Goal: Task Accomplishment & Management: Complete application form

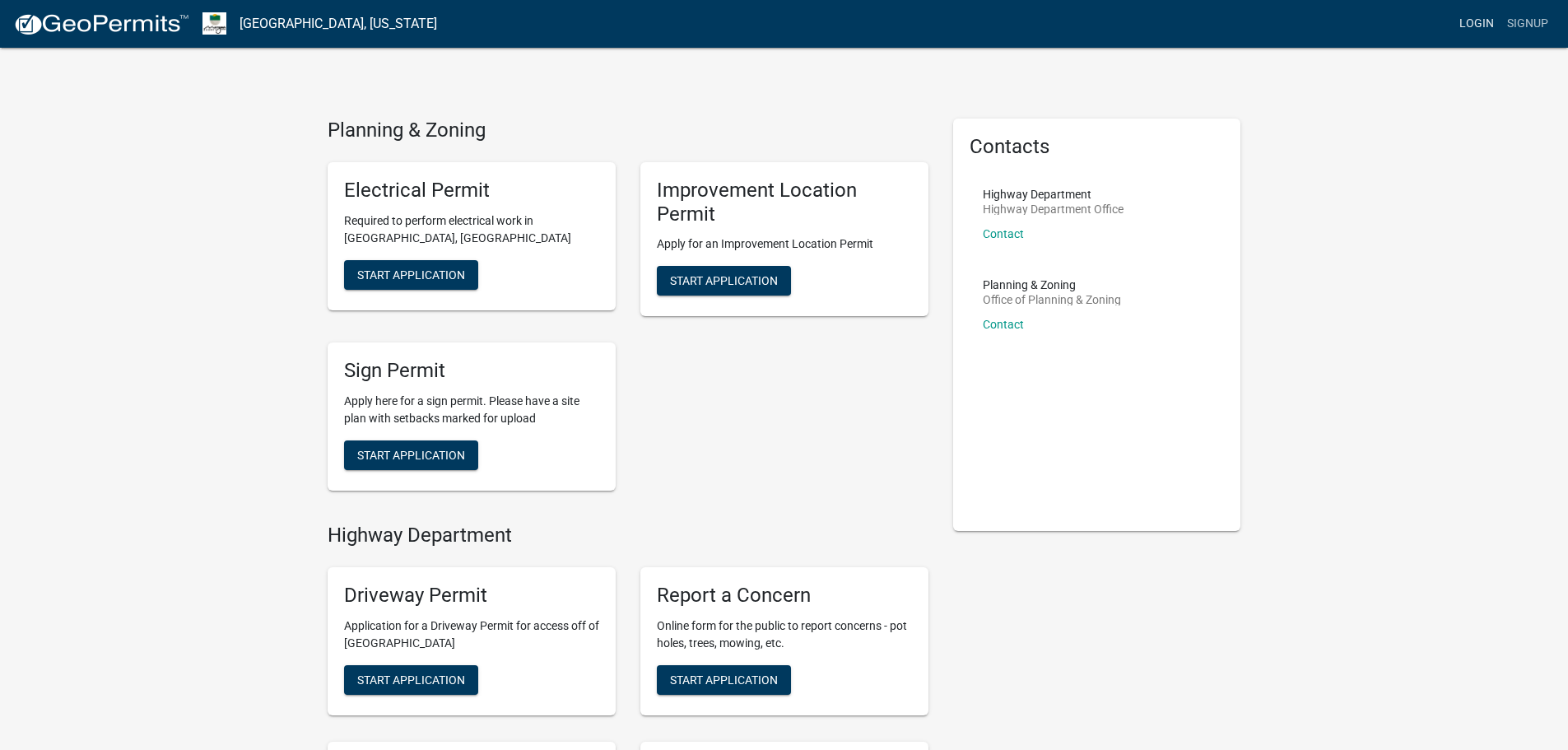
click at [1487, 23] on link "Login" at bounding box center [1477, 24] width 48 height 32
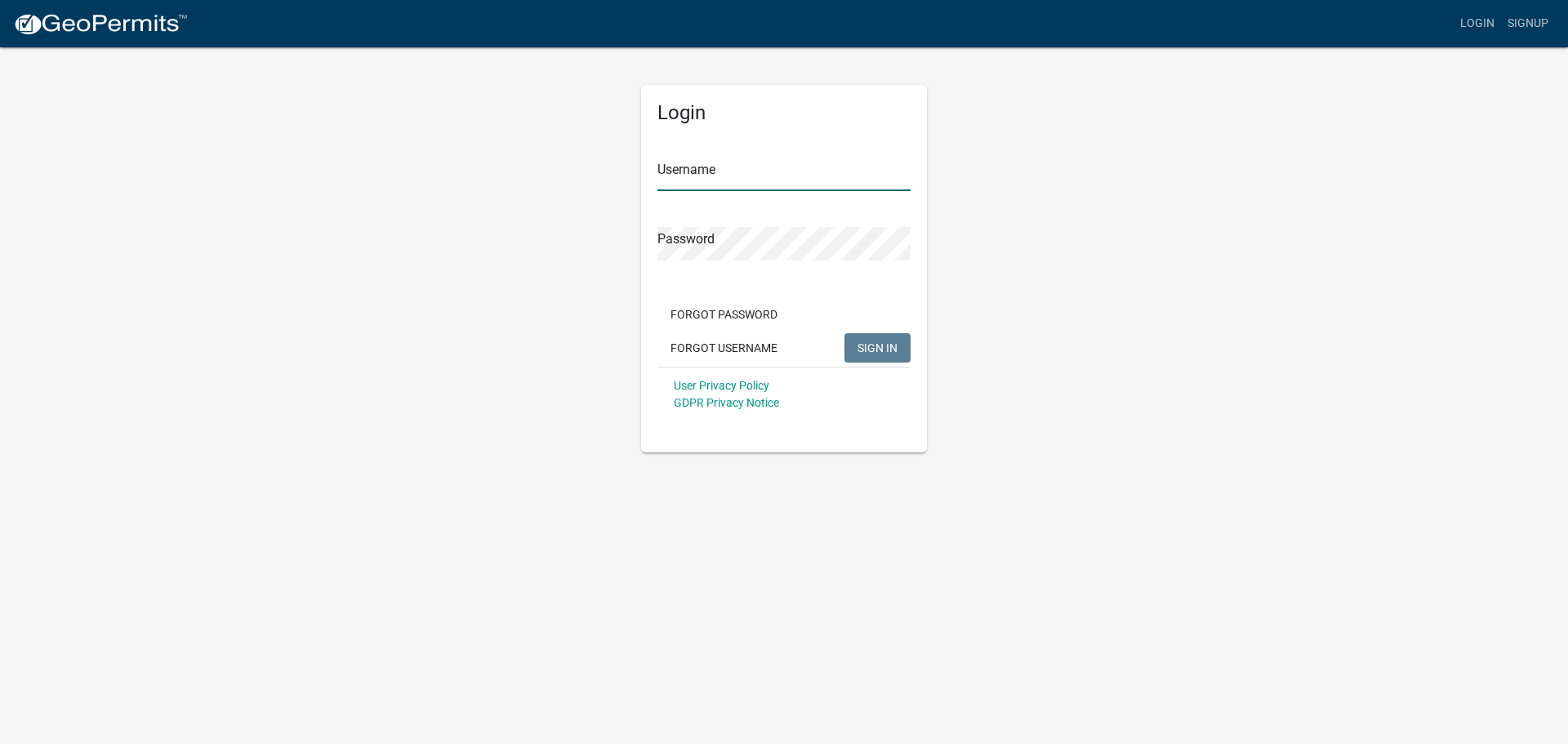
click at [744, 168] on input "Username" at bounding box center [783, 174] width 253 height 34
click at [865, 342] on span "SIGN IN" at bounding box center [877, 347] width 40 height 13
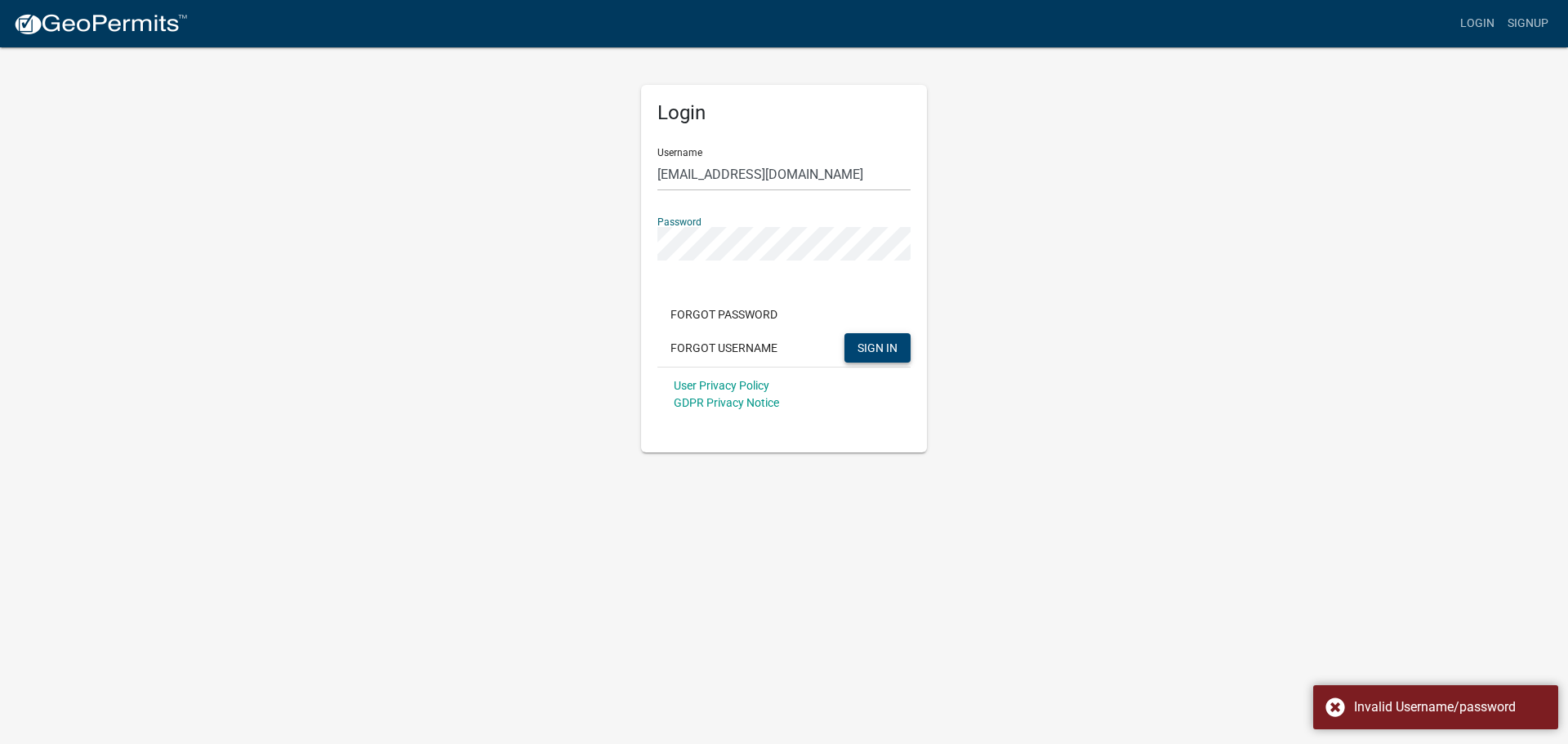
click at [518, 249] on div "Login Username [EMAIL_ADDRESS][DOMAIN_NAME] Password Forgot Password Forgot Use…" at bounding box center [784, 249] width 931 height 407
click at [858, 348] on span "SIGN IN" at bounding box center [877, 347] width 40 height 13
click at [595, 249] on div "Login Username [EMAIL_ADDRESS][DOMAIN_NAME] Password Forgot Password Forgot Use…" at bounding box center [784, 249] width 931 height 407
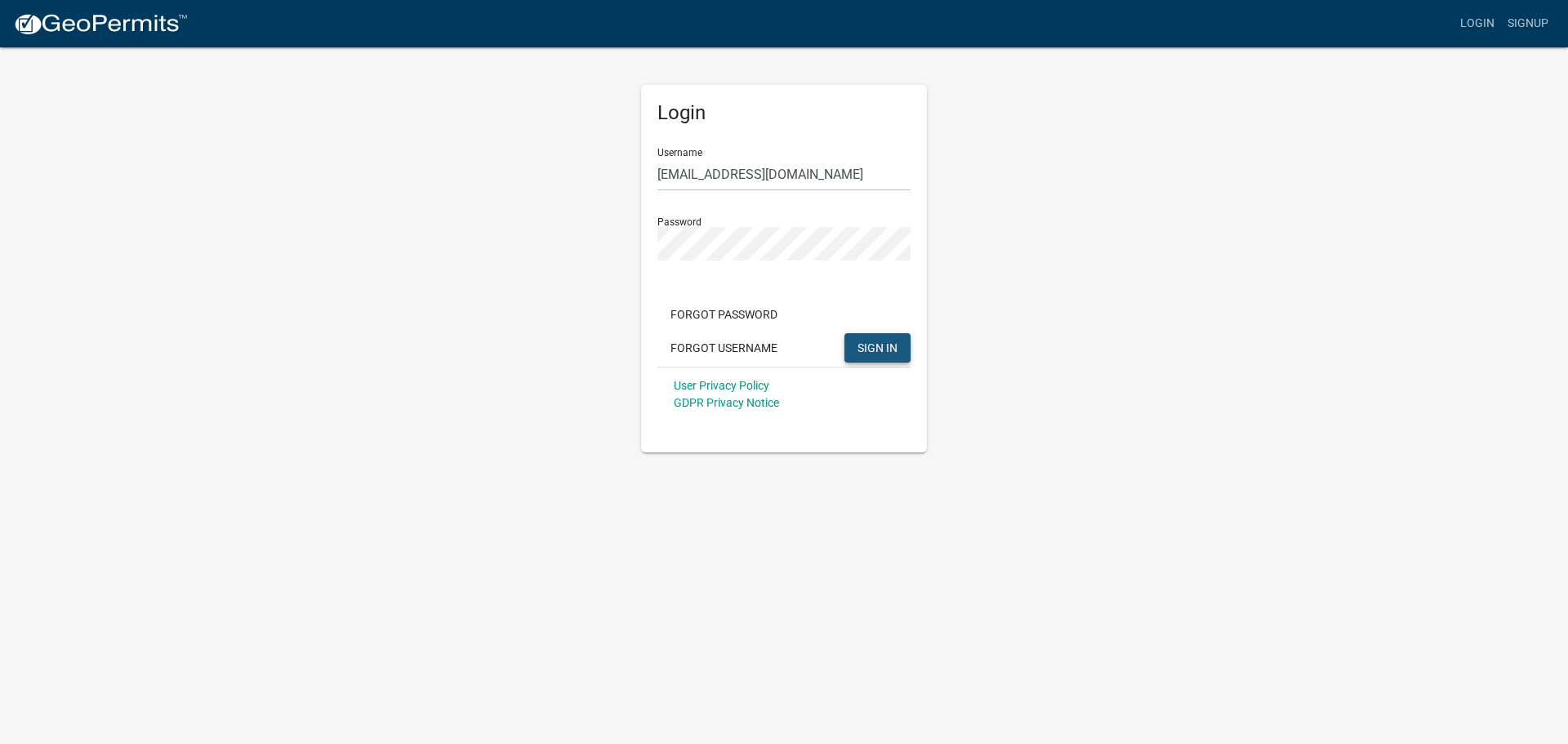
click at [886, 346] on span "SIGN IN" at bounding box center [877, 347] width 40 height 13
drag, startPoint x: 839, startPoint y: 177, endPoint x: 646, endPoint y: 190, distance: 193.4
click at [646, 190] on div "Login Username [EMAIL_ADDRESS][DOMAIN_NAME] Password Forgot Password Forgot Use…" at bounding box center [784, 268] width 286 height 367
type input "MalloreyLundy"
click at [880, 342] on span "SIGN IN" at bounding box center [877, 347] width 40 height 13
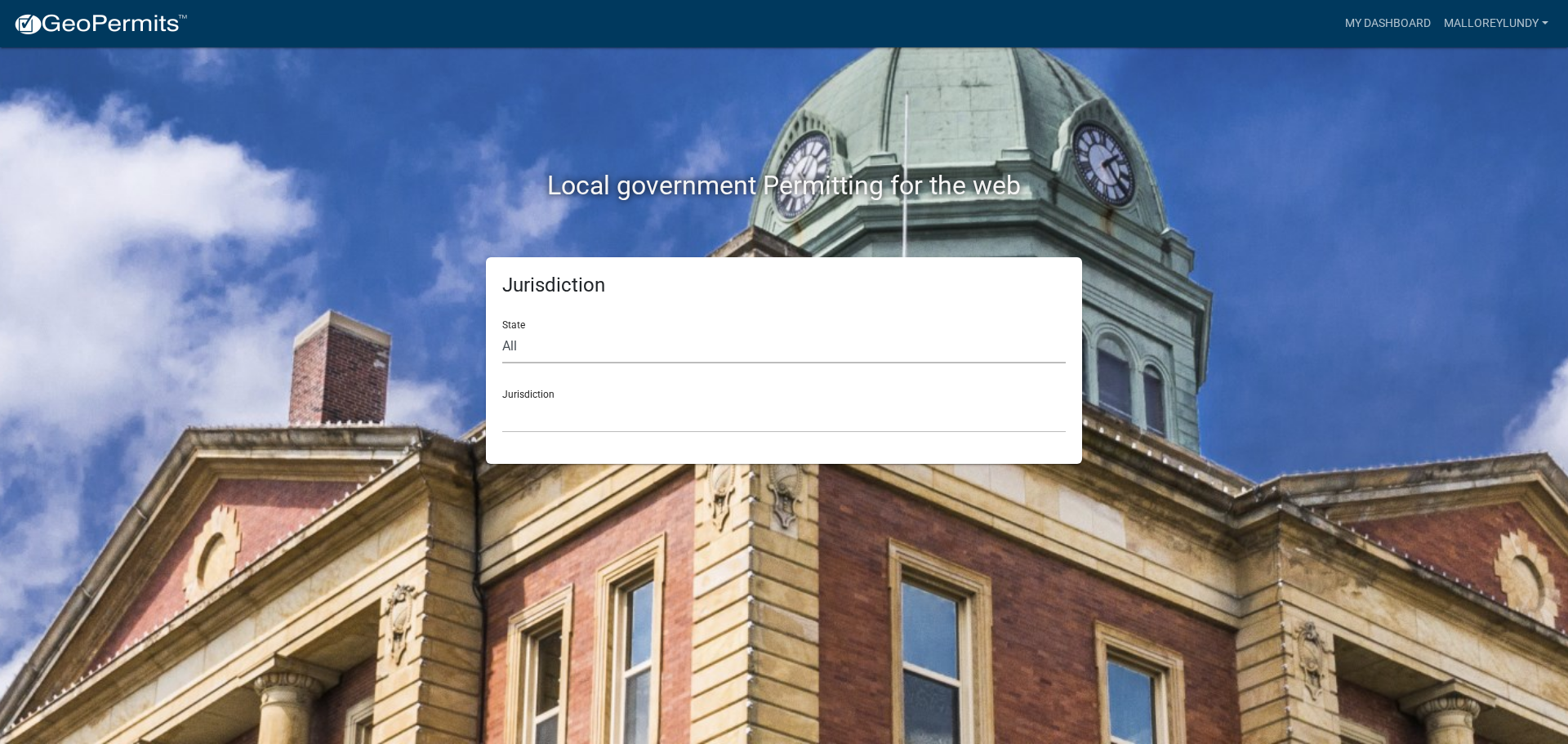
click at [525, 347] on select "All [US_STATE] [US_STATE] [US_STATE] [US_STATE] [US_STATE] [US_STATE] [US_STATE…" at bounding box center [784, 347] width 563 height 34
select select "[US_STATE]"
click at [502, 330] on select "All [US_STATE] [US_STATE] [US_STATE] [US_STATE] [US_STATE] [US_STATE] [US_STATE…" at bounding box center [784, 347] width 563 height 34
click at [552, 421] on select "City of [GEOGRAPHIC_DATA], [US_STATE] City of [GEOGRAPHIC_DATA], [US_STATE] Cit…" at bounding box center [784, 416] width 563 height 34
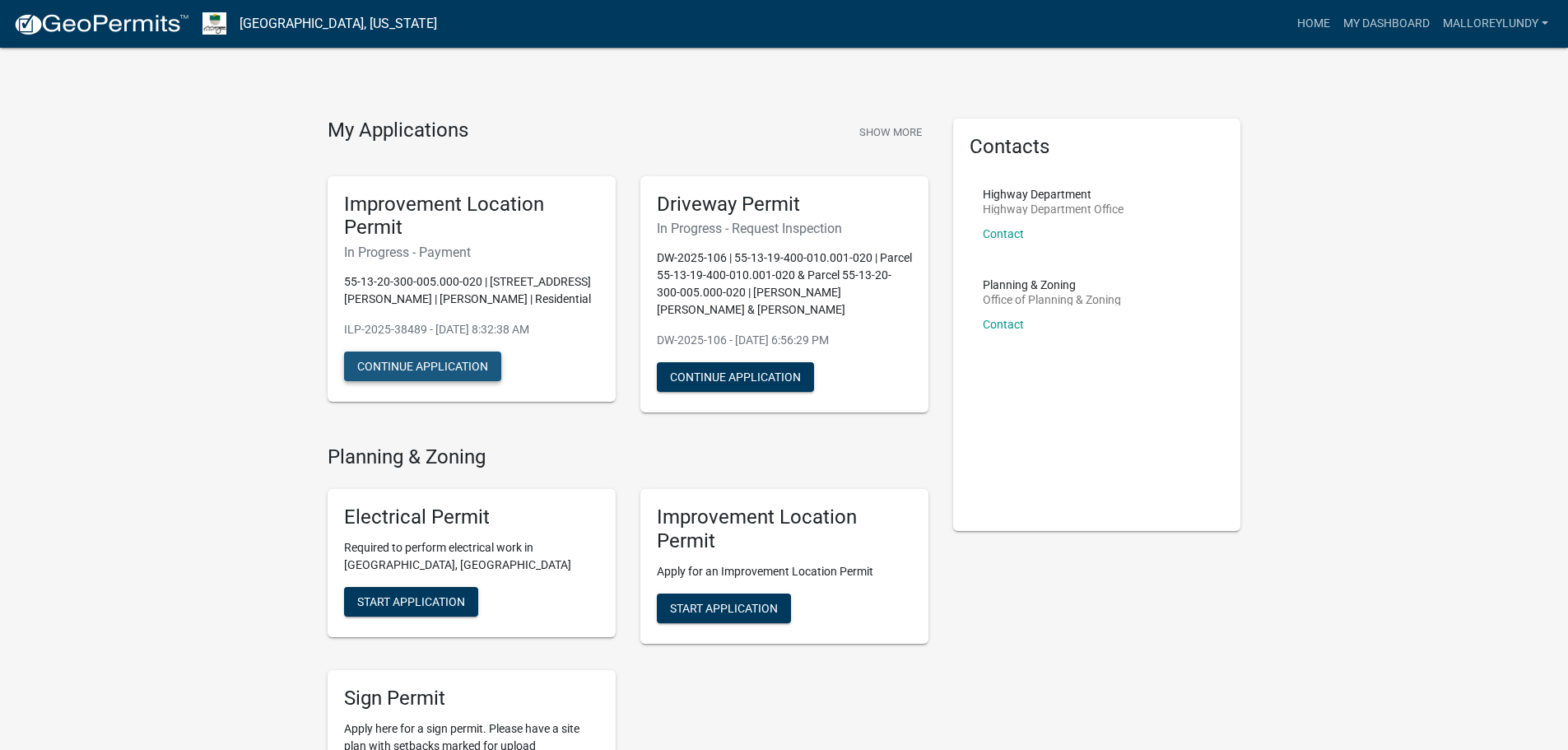
click at [454, 363] on button "Continue Application" at bounding box center [423, 366] width 157 height 30
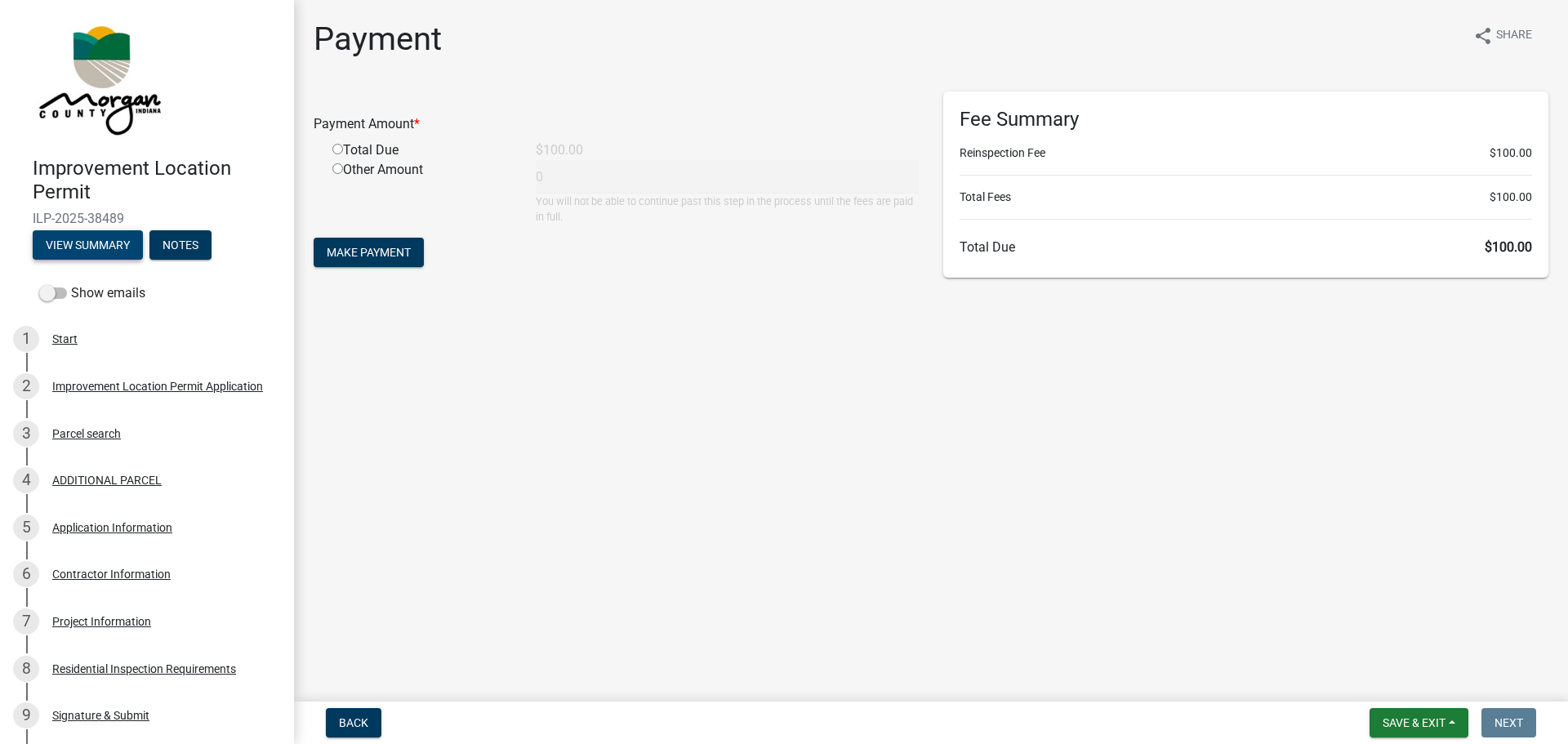
click at [112, 246] on button "View Summary" at bounding box center [88, 244] width 110 height 30
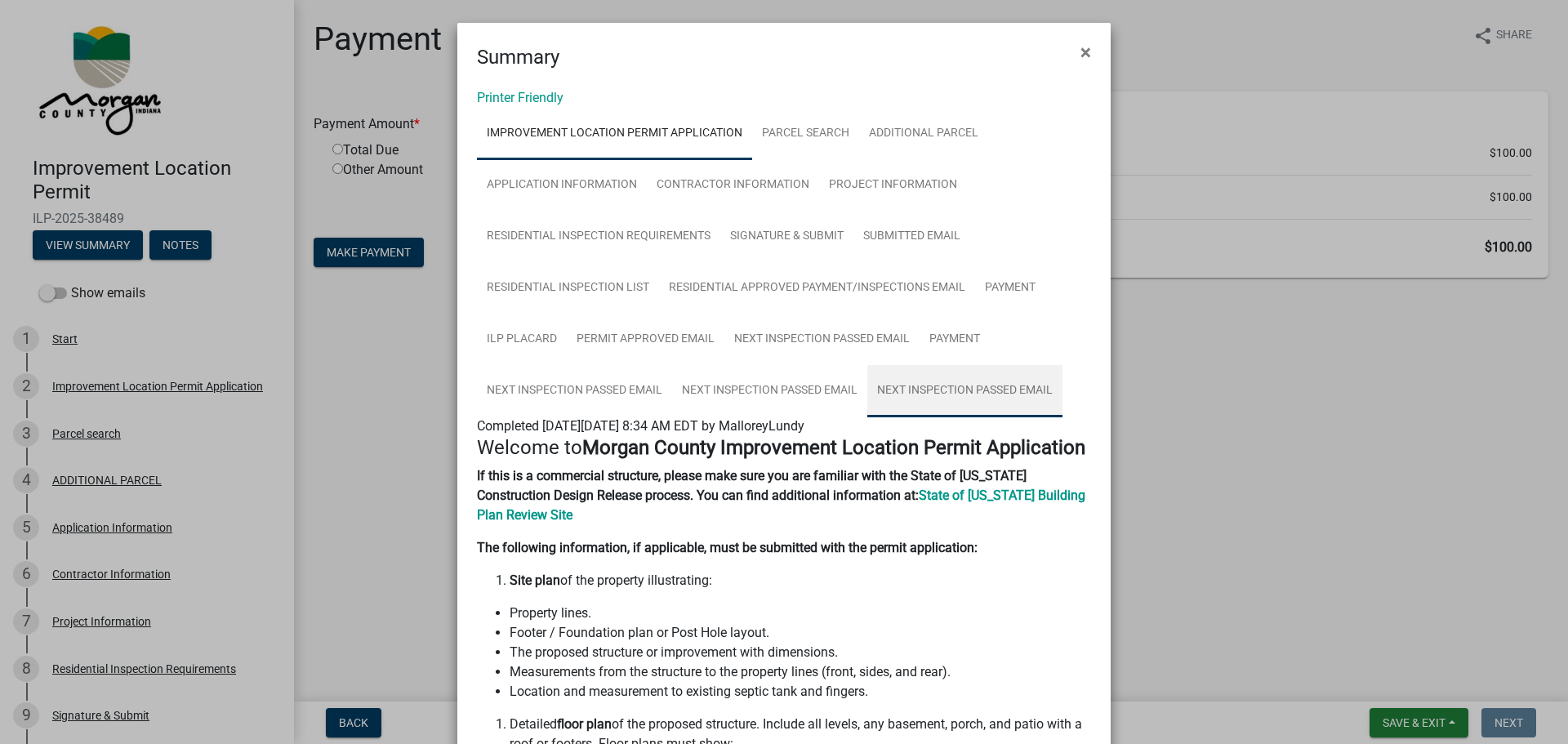
click at [924, 386] on link "Next Inspection Passed Email" at bounding box center [964, 391] width 195 height 52
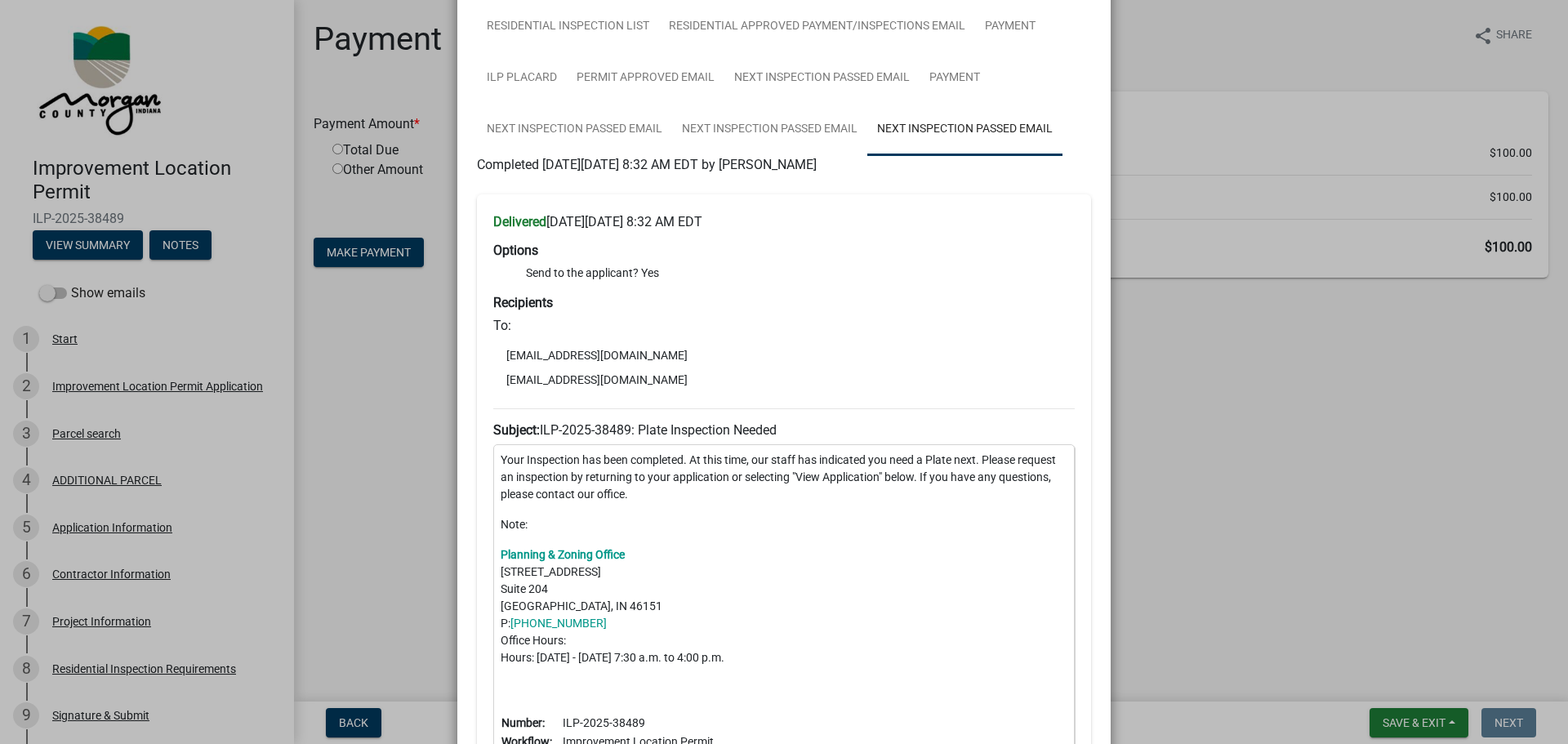
scroll to position [506, 0]
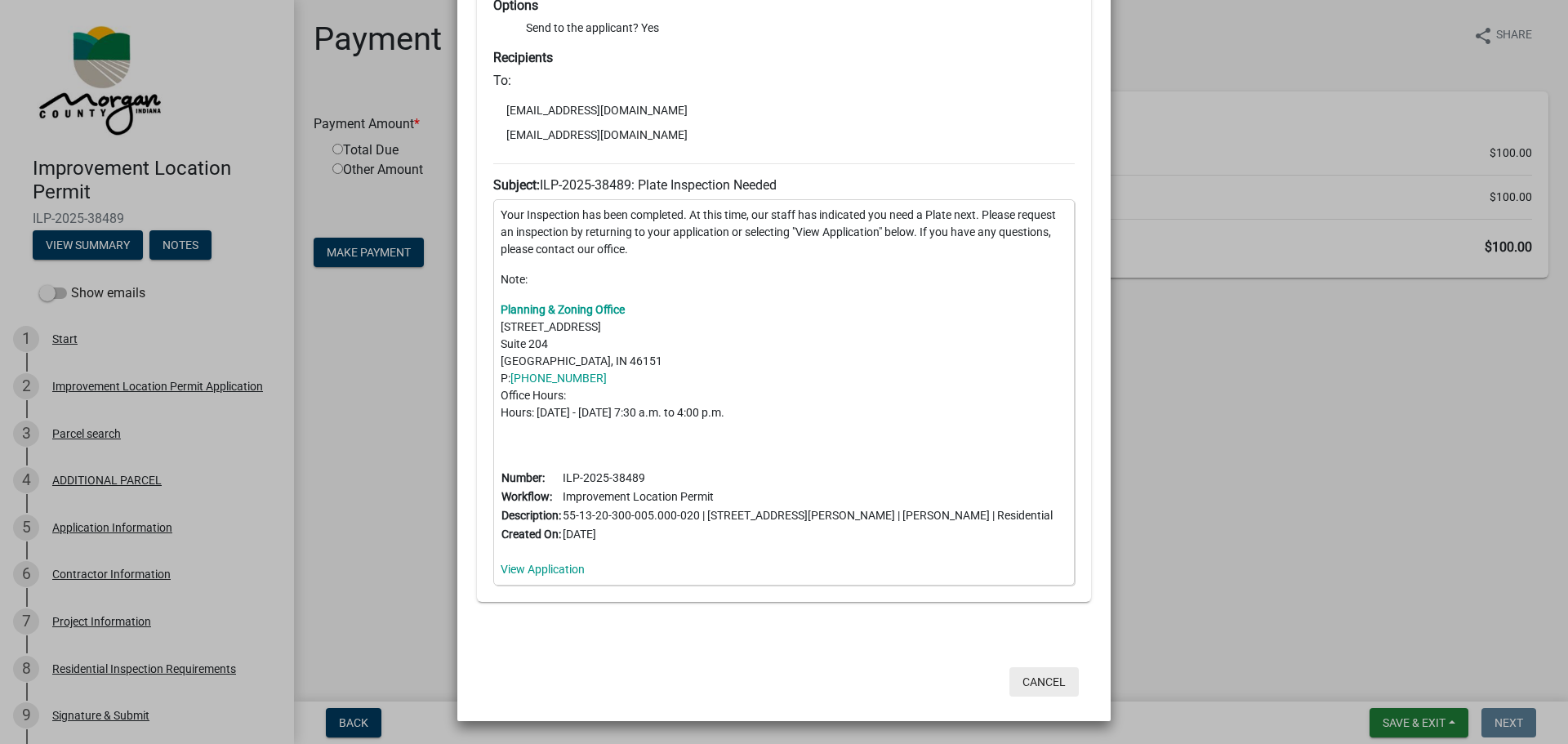
click at [1045, 676] on button "Cancel" at bounding box center [1044, 681] width 69 height 30
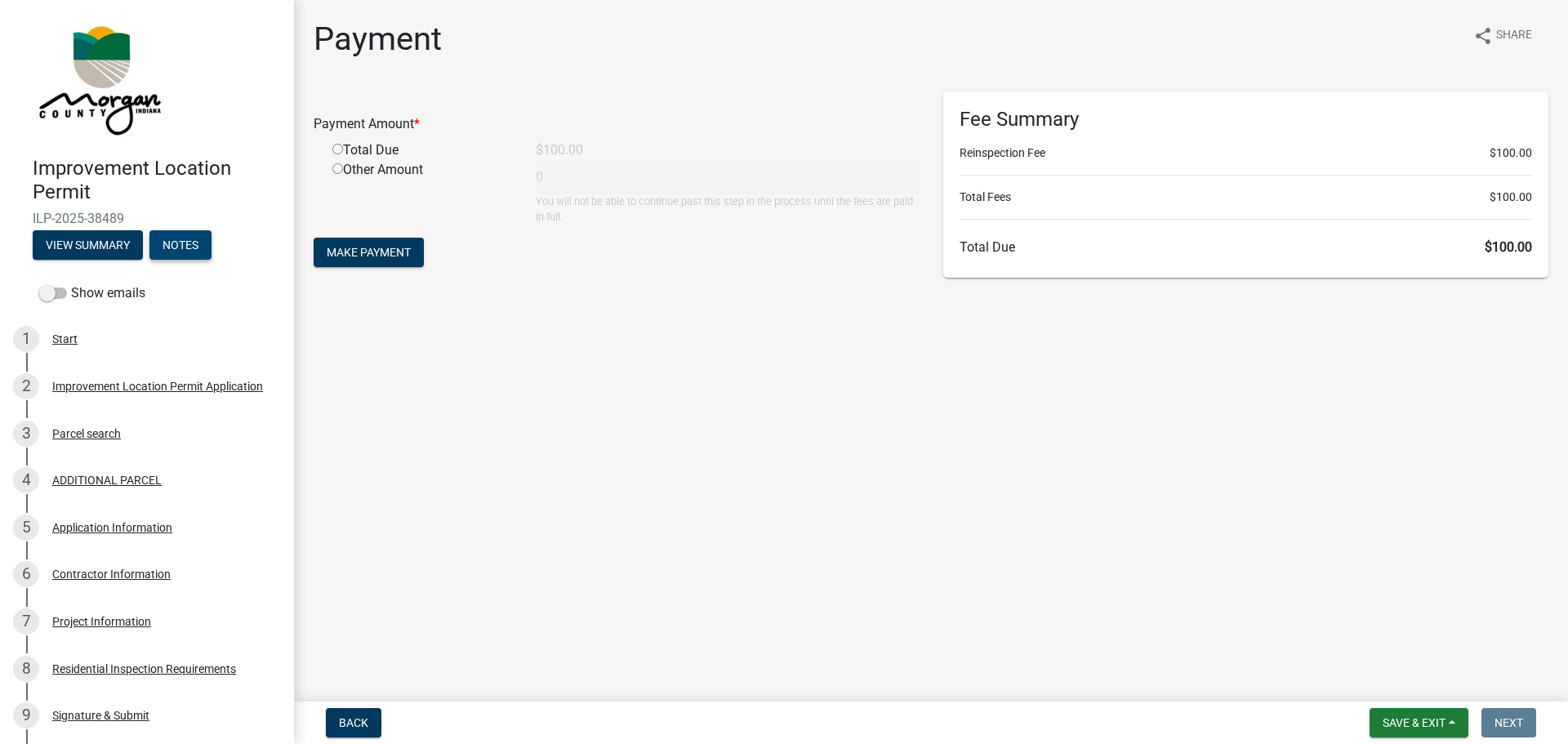
click at [184, 241] on button "Notes" at bounding box center [180, 244] width 62 height 30
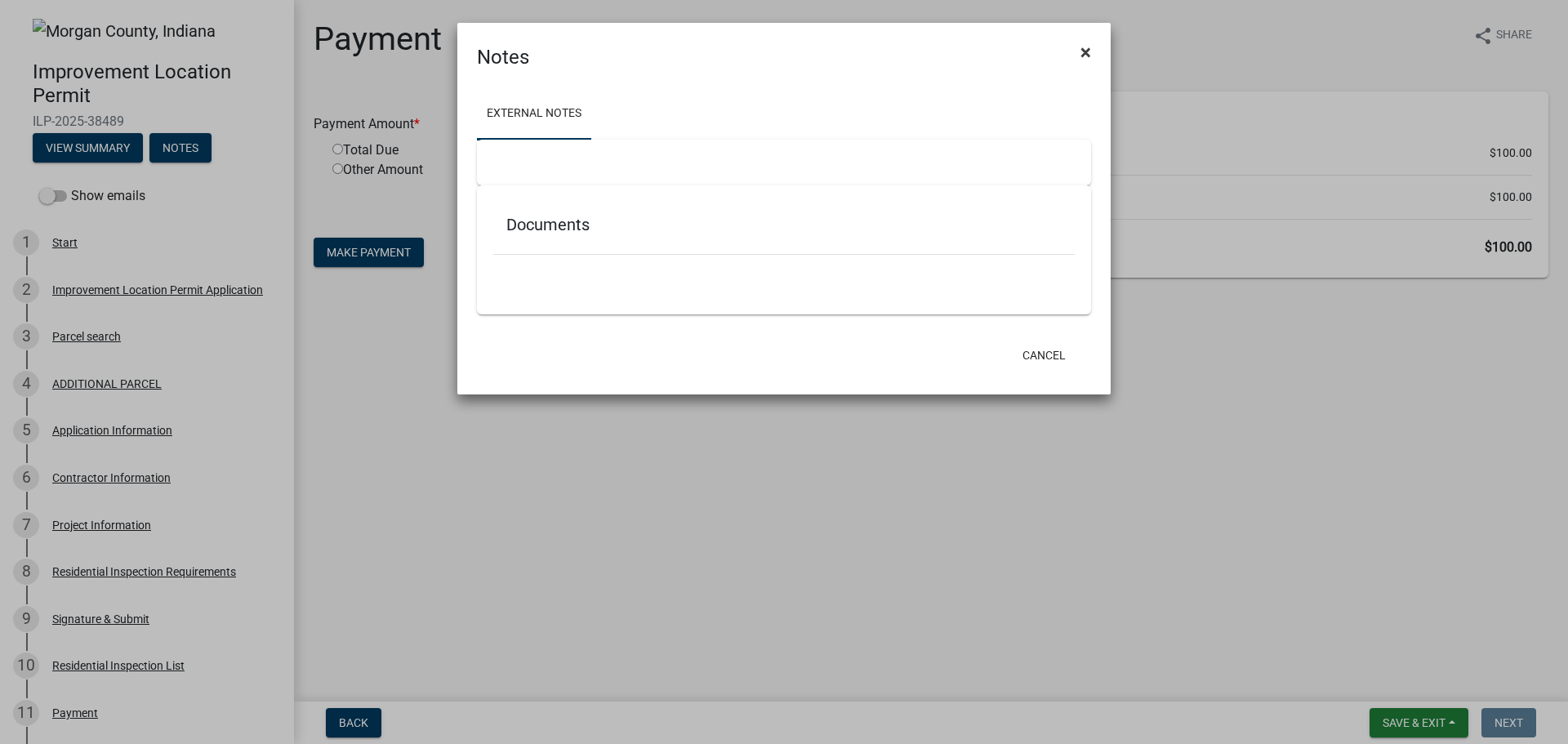
click at [1086, 56] on span "×" at bounding box center [1085, 52] width 11 height 23
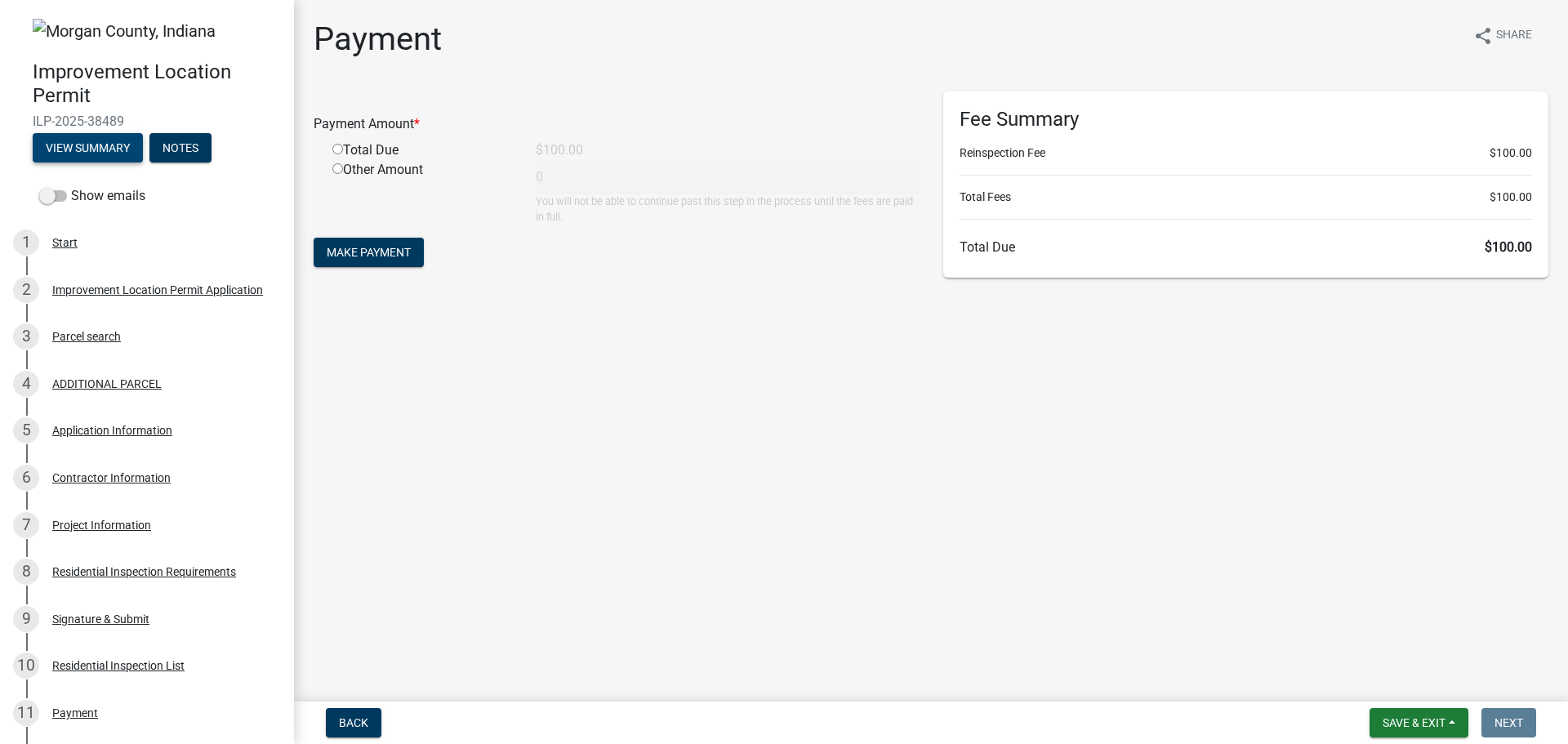
click at [76, 148] on button "View Summary" at bounding box center [88, 147] width 110 height 30
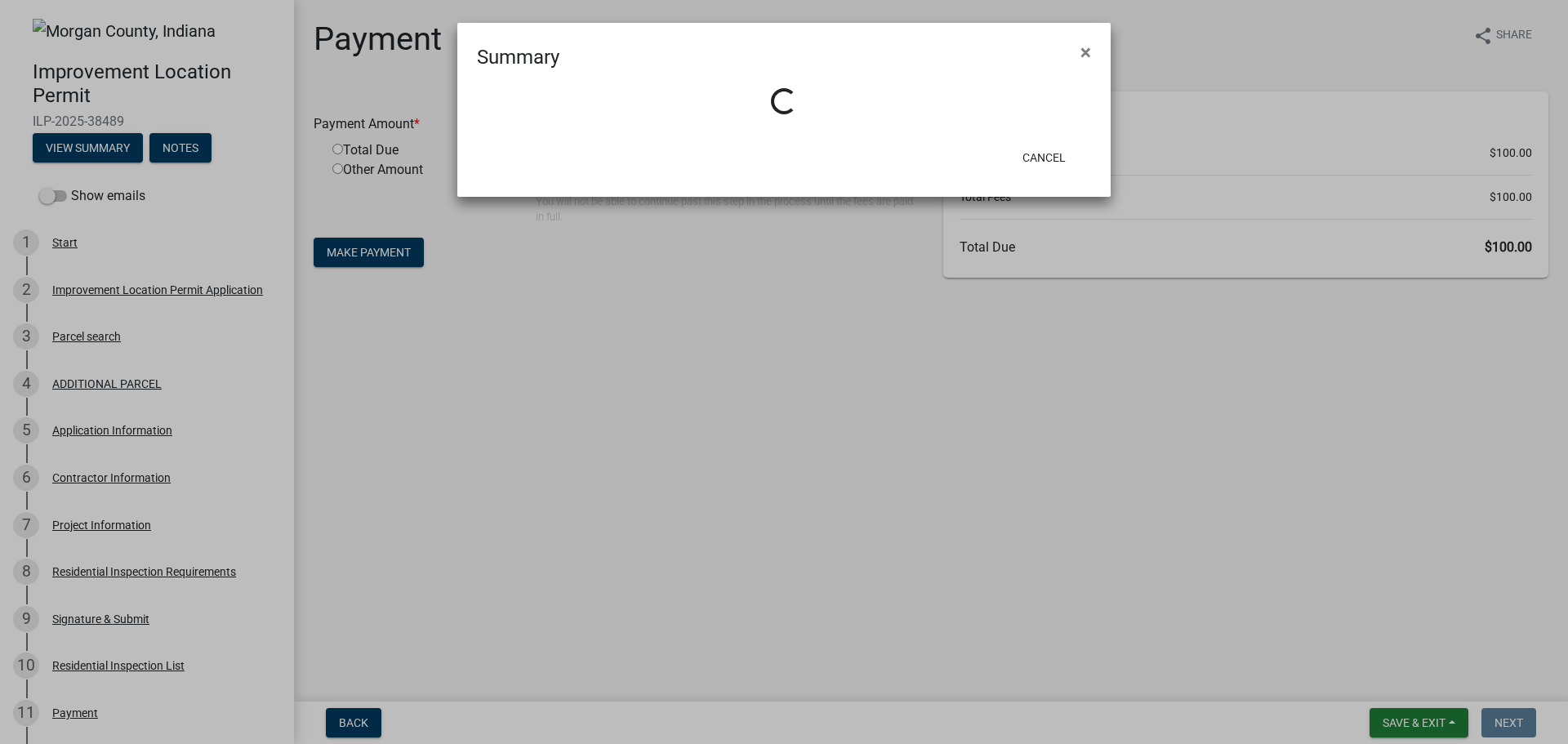
click at [58, 196] on ngb-modal-window "Summary × Loading... Cancel" at bounding box center [784, 372] width 1568 height 744
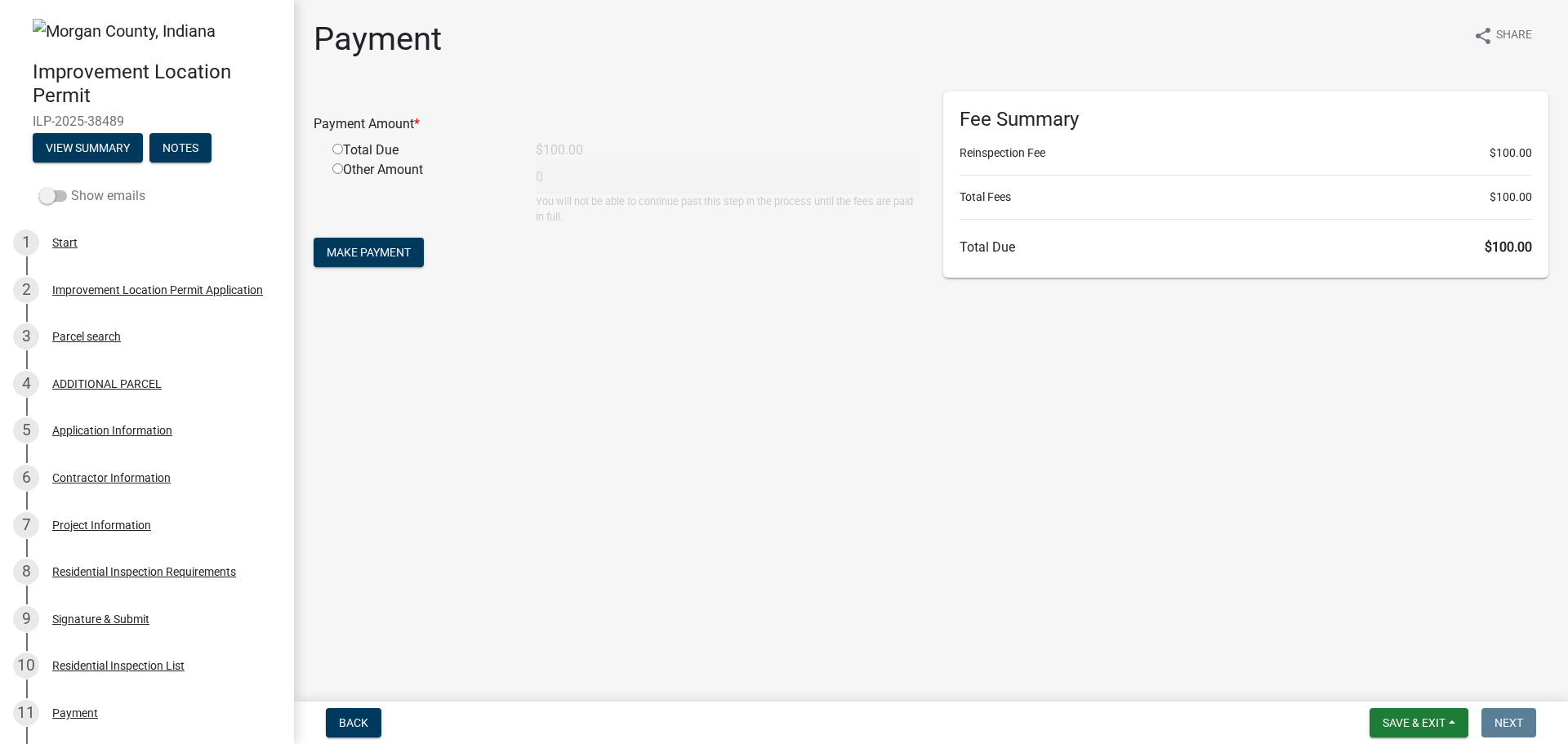
click at [62, 196] on span at bounding box center [52, 196] width 28 height 12
click at [71, 186] on input "Show emails" at bounding box center [71, 186] width 0 height 0
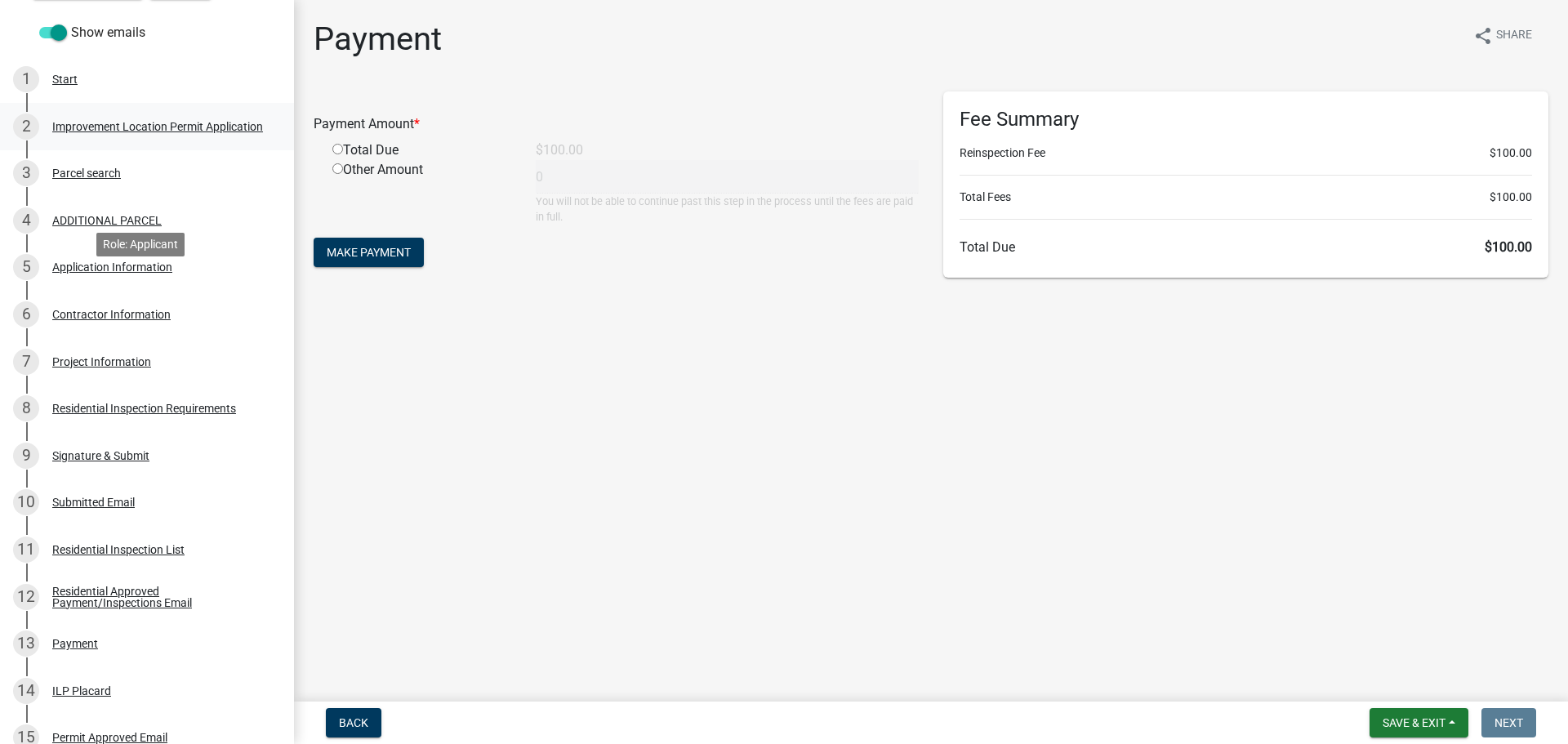
scroll to position [0, 0]
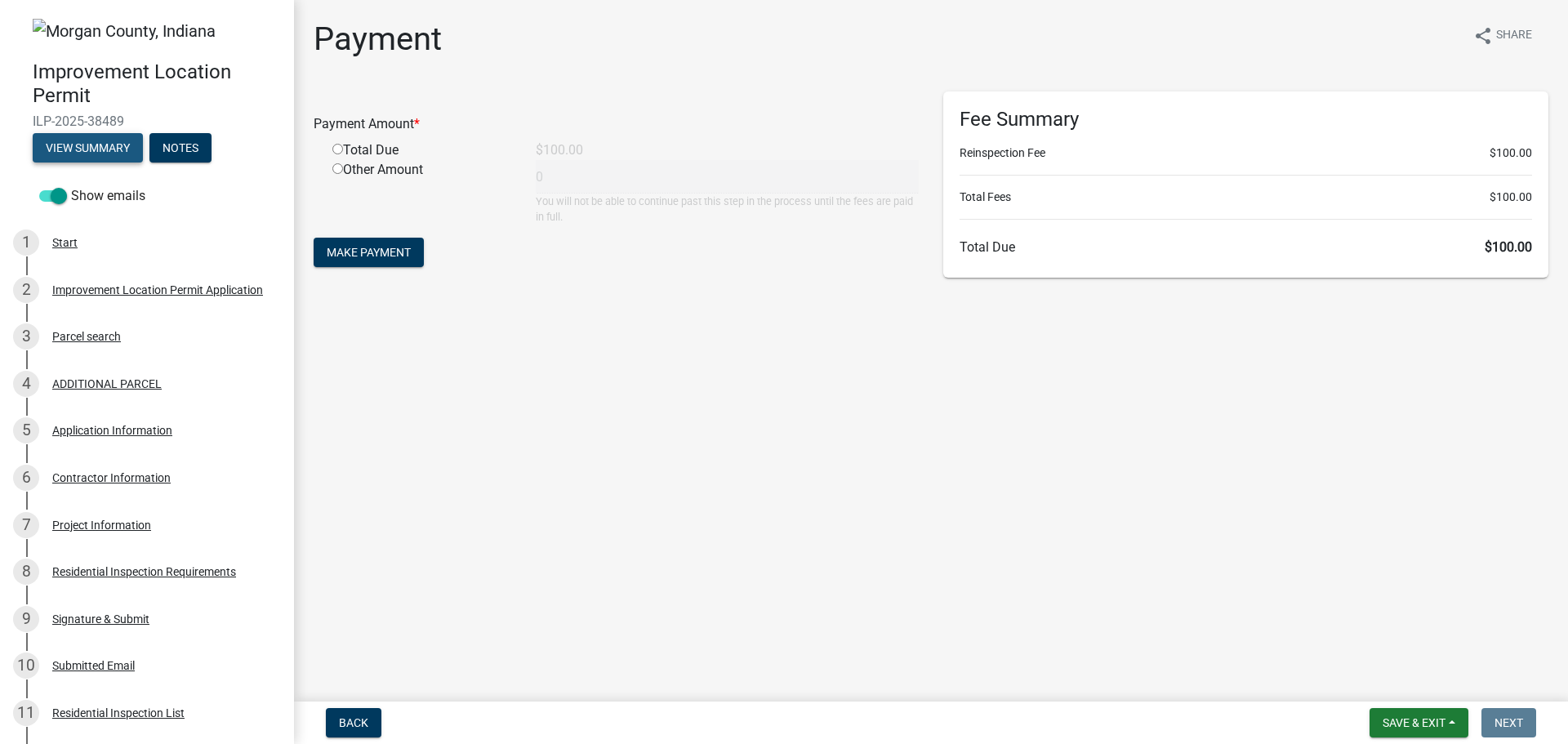
click at [105, 158] on button "View Summary" at bounding box center [88, 147] width 110 height 30
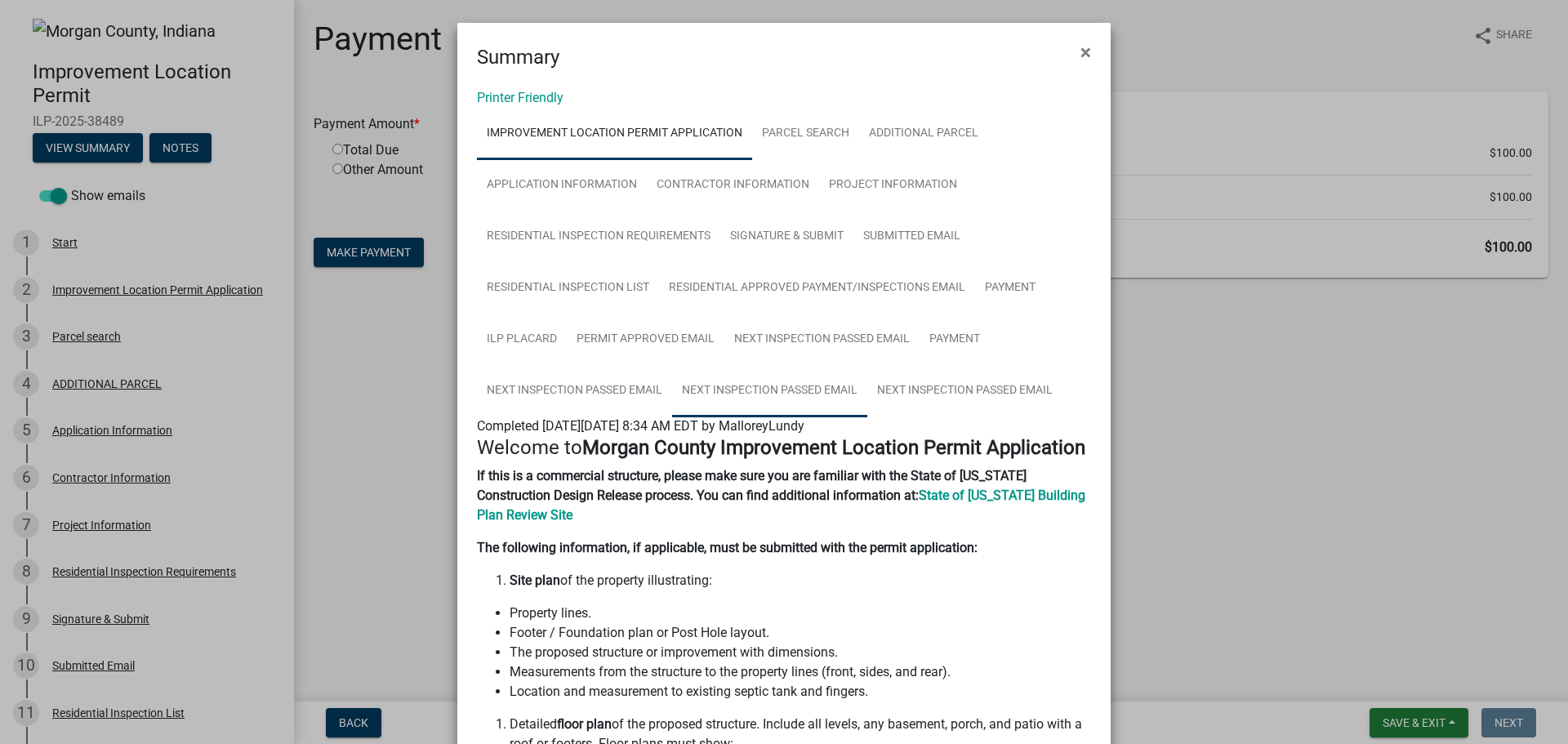
click at [766, 391] on link "Next Inspection Passed Email" at bounding box center [770, 391] width 195 height 52
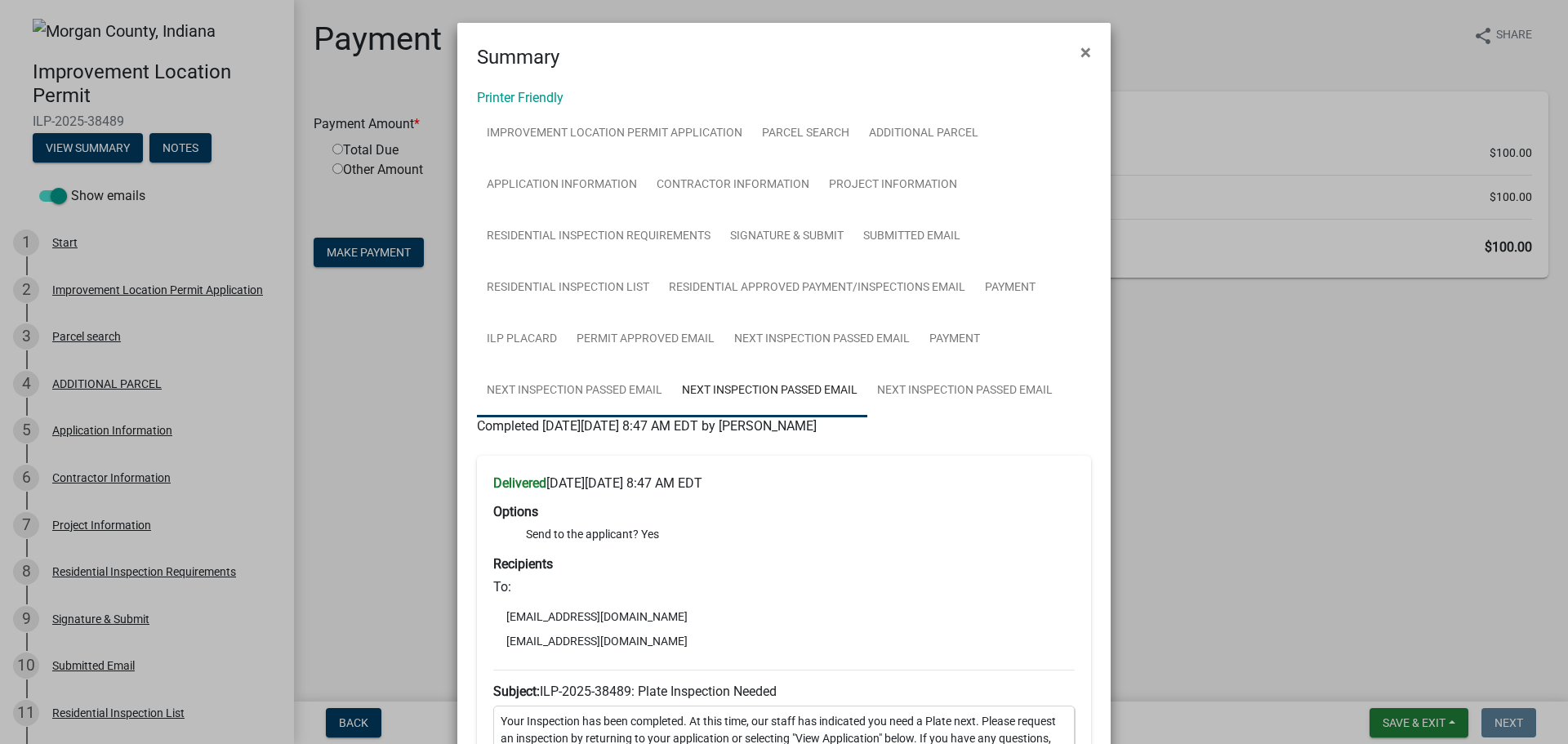
click at [603, 394] on link "Next Inspection Passed Email" at bounding box center [574, 391] width 195 height 52
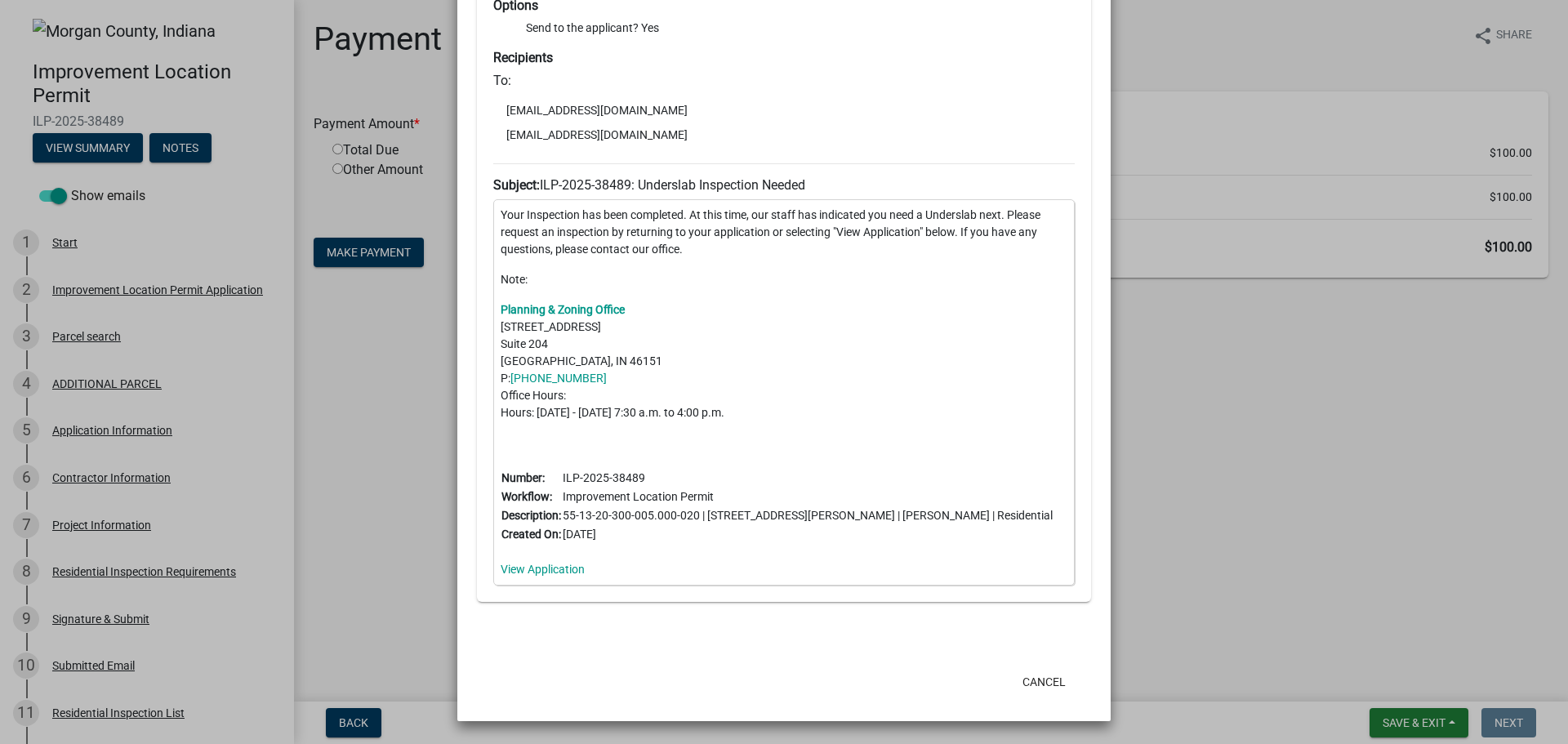
scroll to position [98, 0]
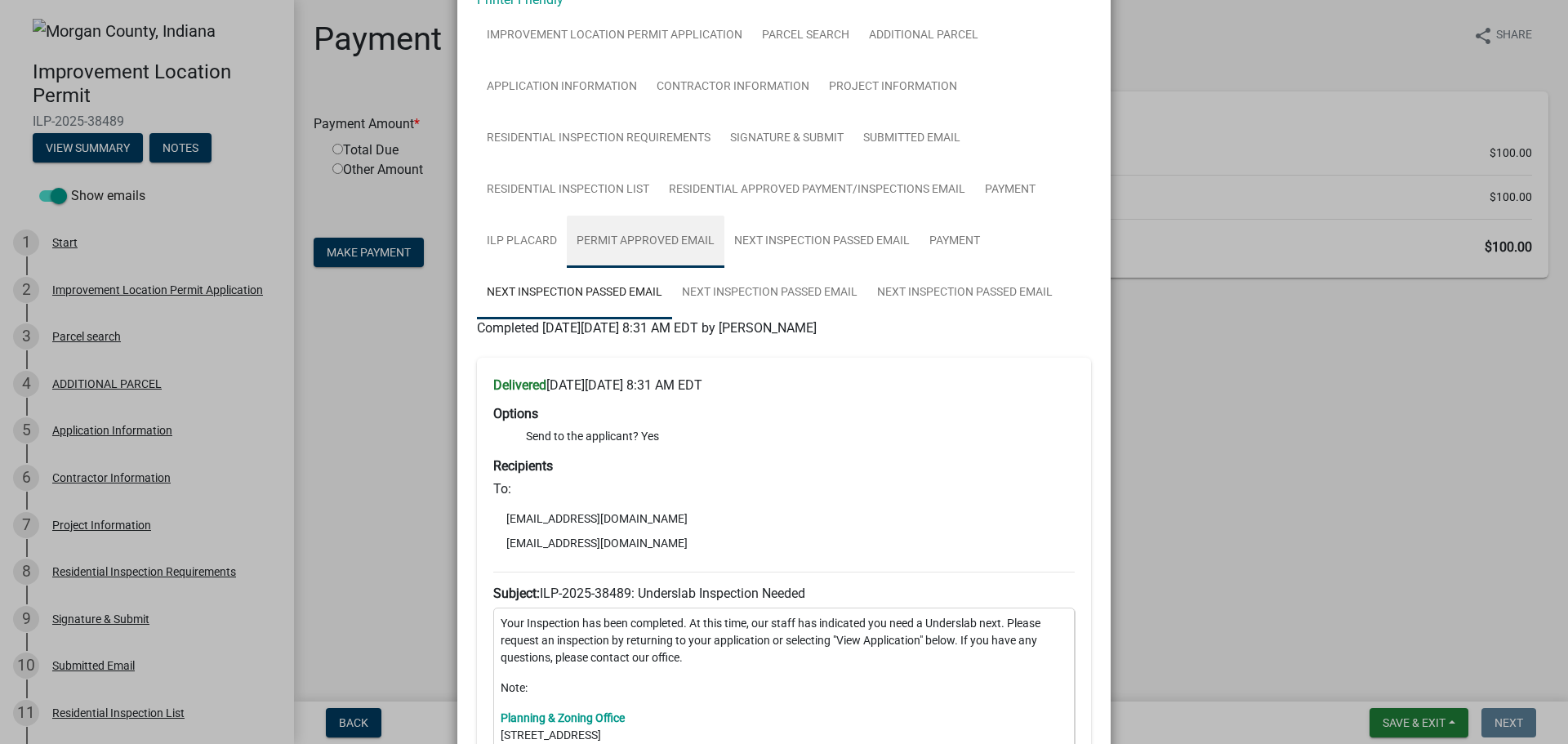
click at [637, 244] on link "Permit Approved Email" at bounding box center [645, 242] width 157 height 52
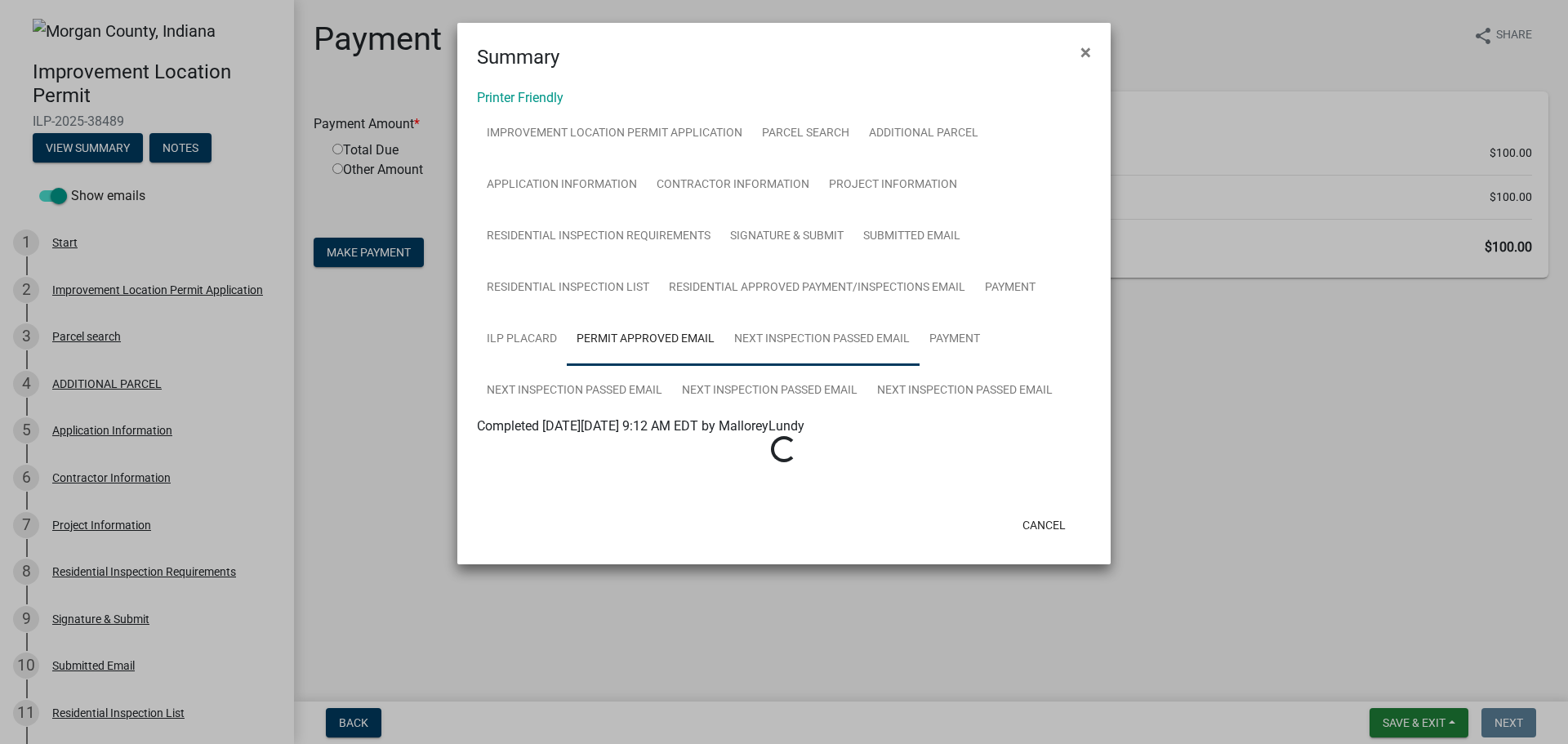
click at [853, 339] on link "Next Inspection Passed Email" at bounding box center [821, 340] width 195 height 52
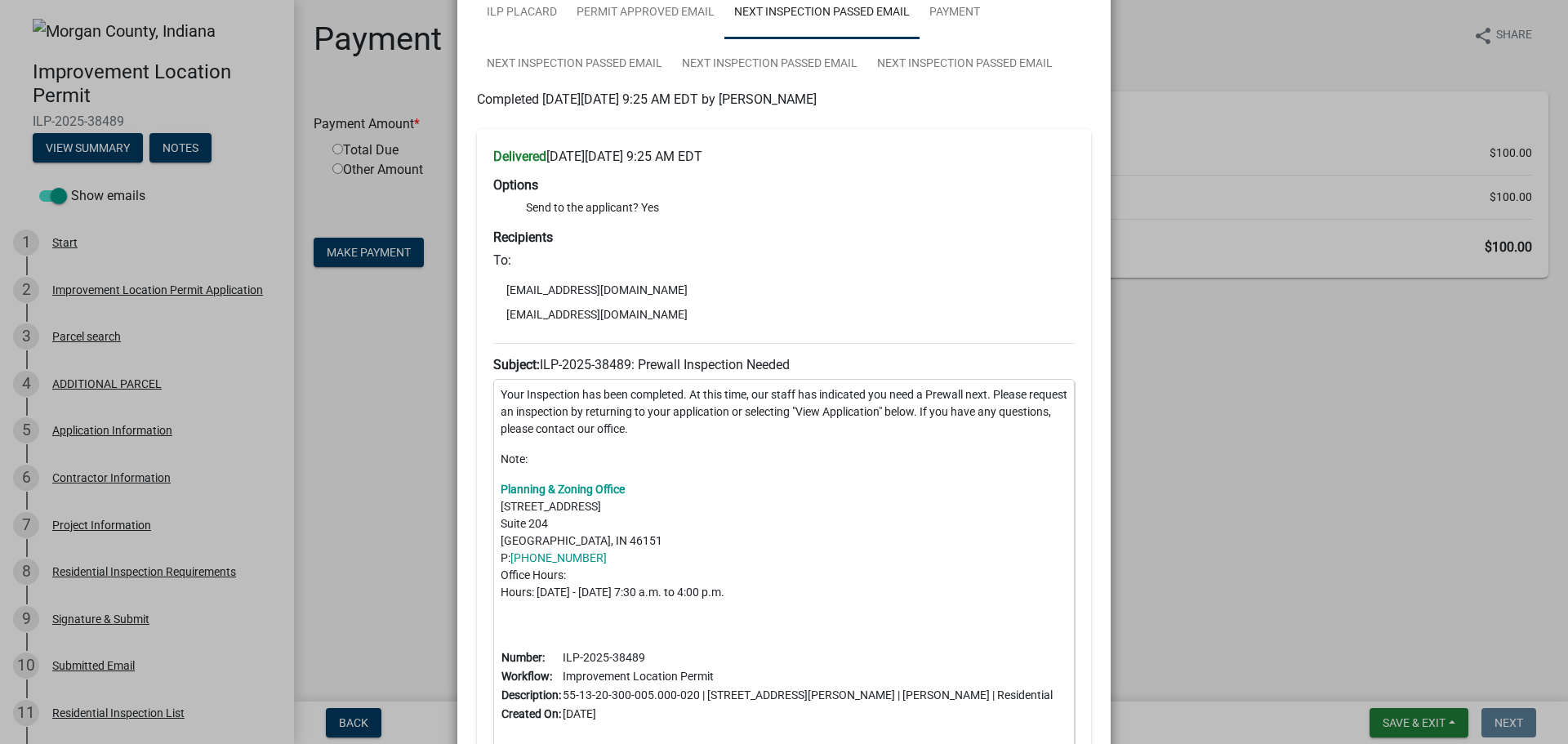
scroll to position [490, 0]
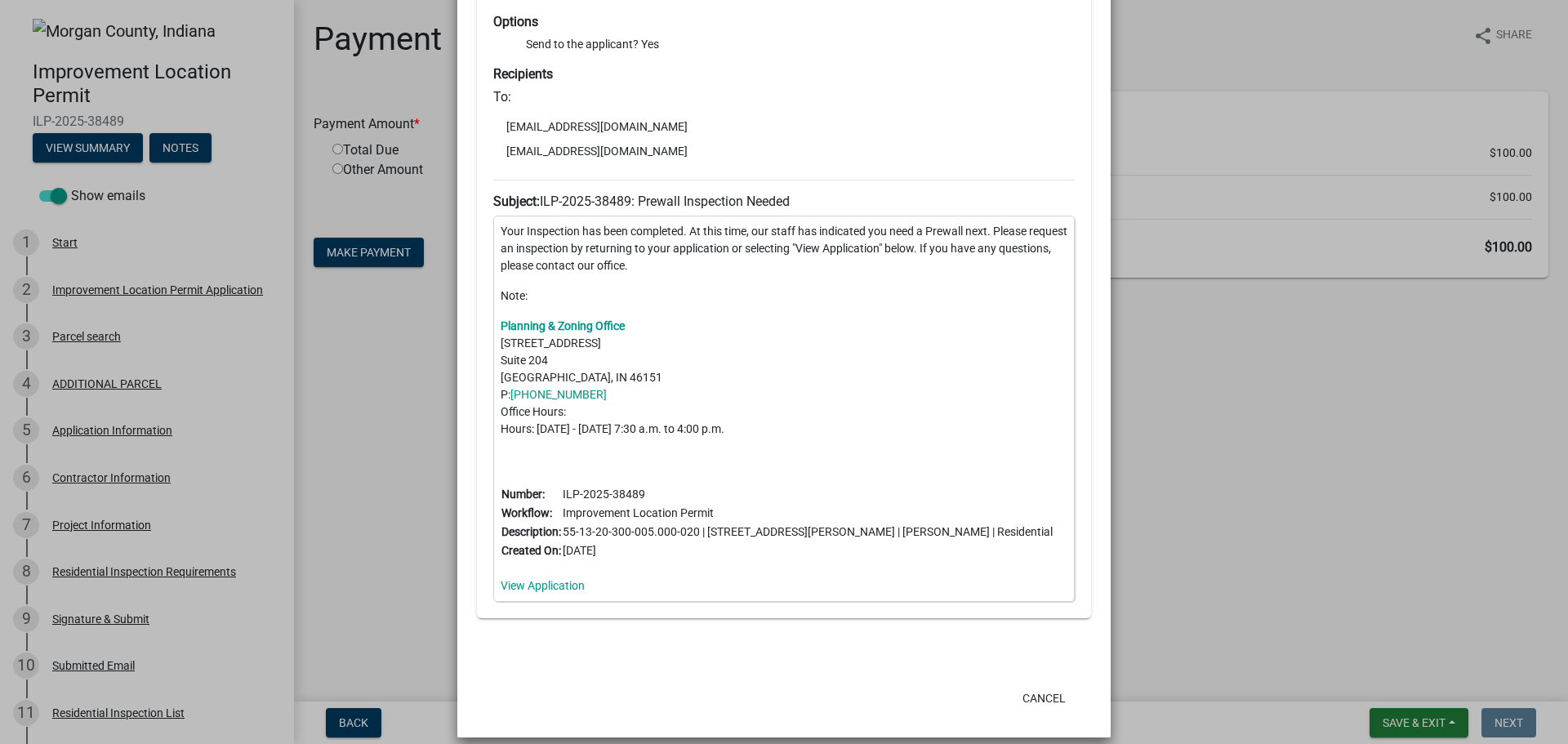
click at [1283, 466] on ngb-modal-window "Summary × Printer Friendly Improvement Location Permit Application Parcel searc…" at bounding box center [784, 372] width 1568 height 744
